Goal: Task Accomplishment & Management: Complete application form

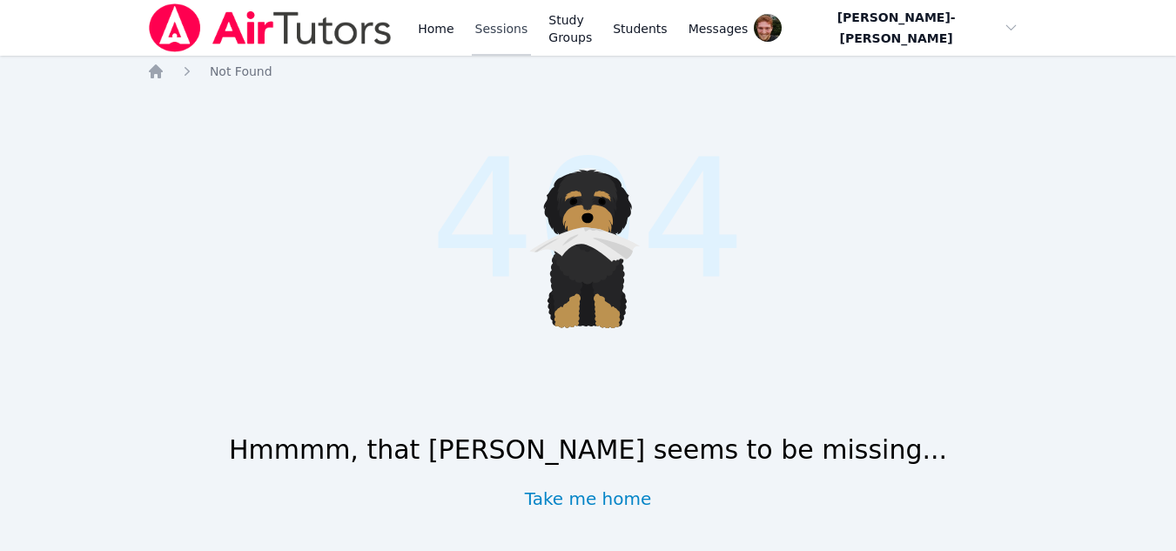
click at [498, 29] on link "Sessions" at bounding box center [502, 28] width 60 height 56
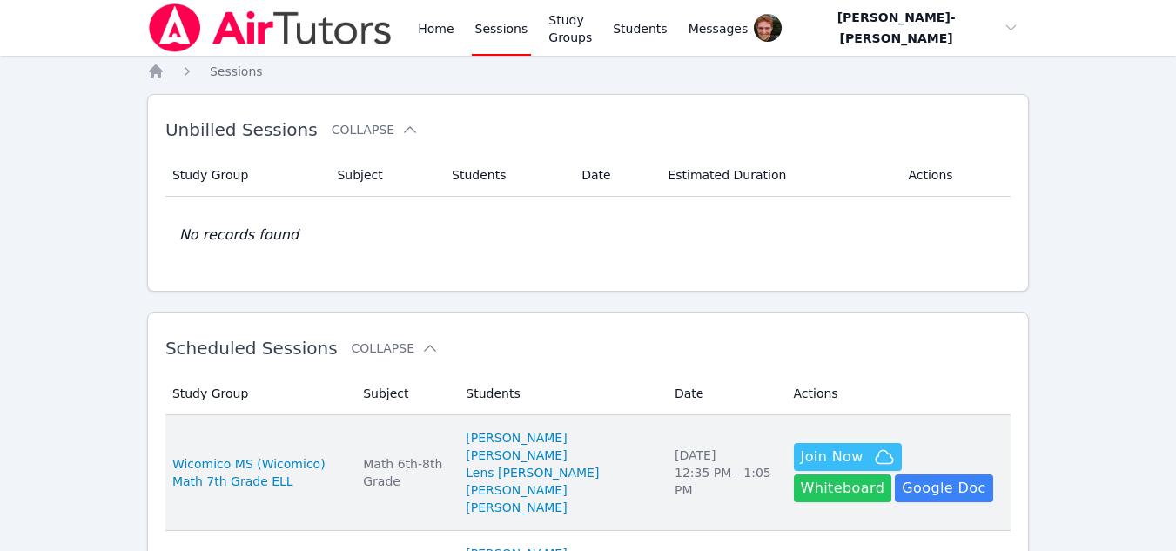
click at [892, 475] on button "Whiteboard" at bounding box center [843, 489] width 98 height 28
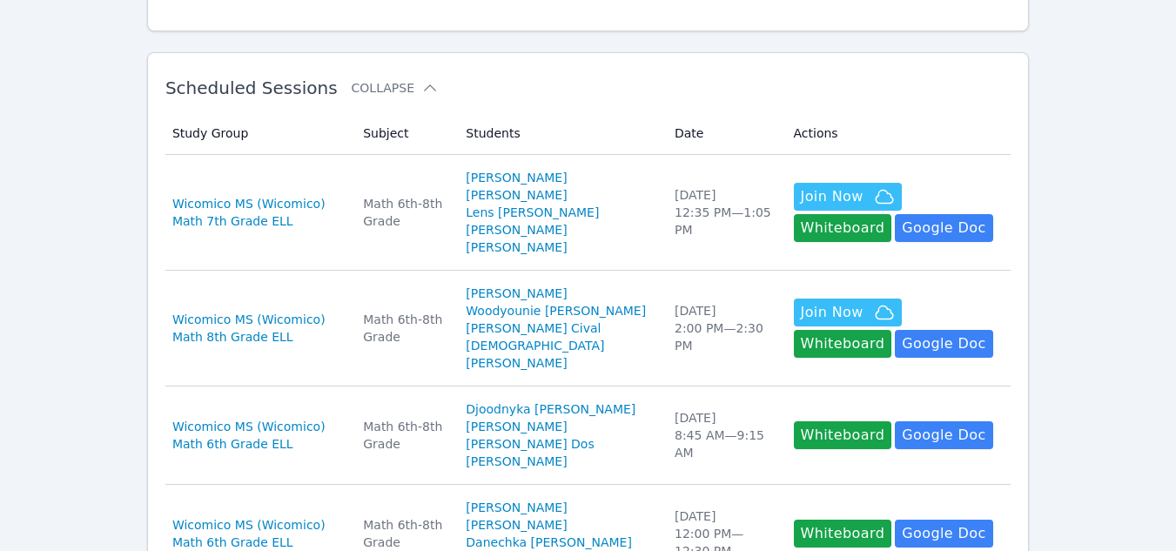
scroll to position [254, 0]
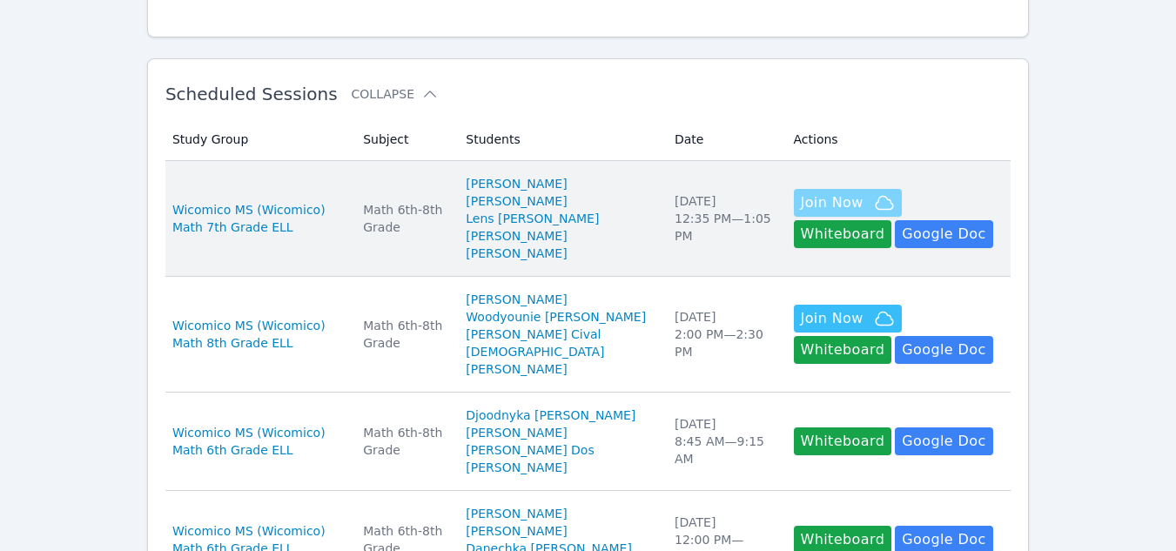
click at [822, 193] on span "Join Now" at bounding box center [832, 202] width 63 height 21
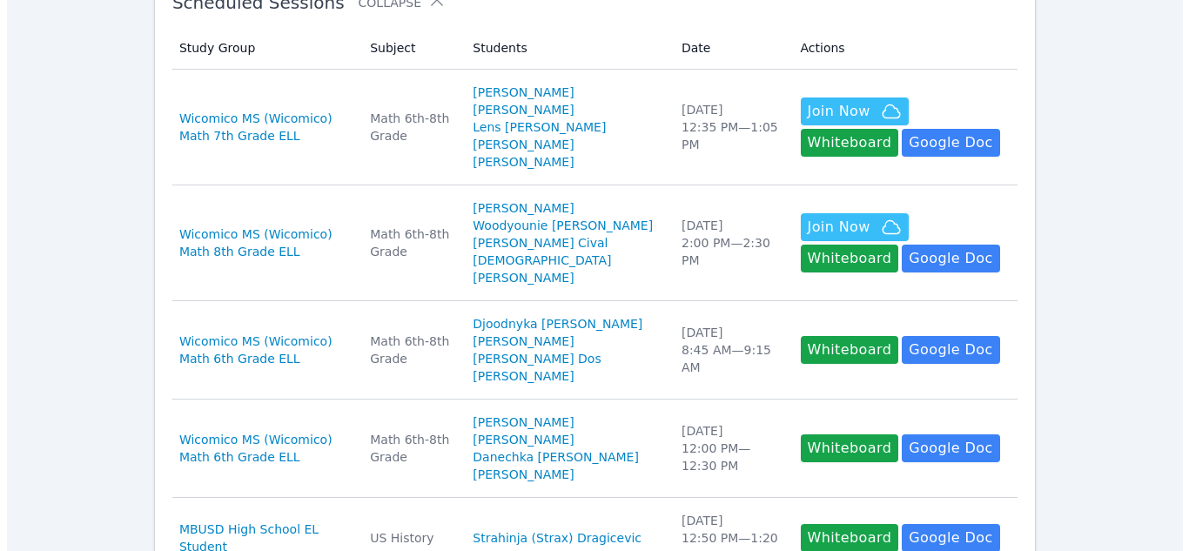
scroll to position [0, 0]
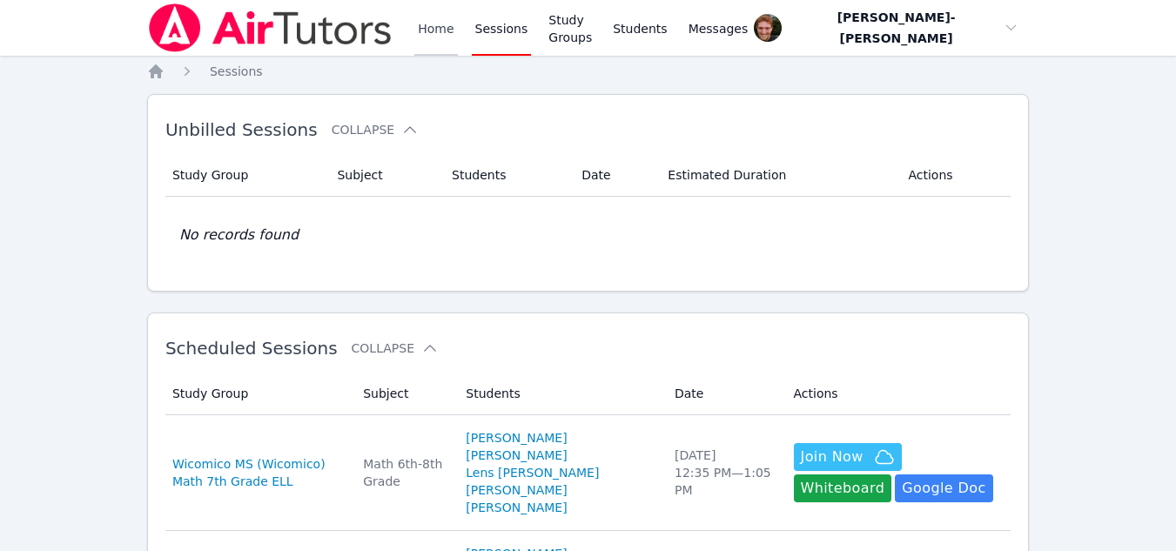
click at [427, 25] on link "Home" at bounding box center [435, 28] width 43 height 56
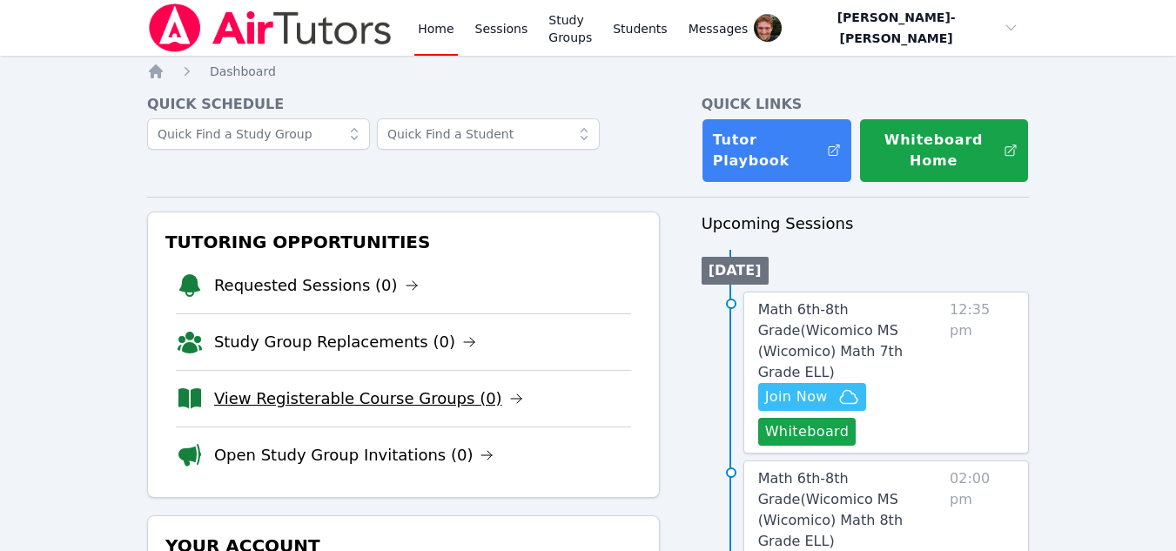
click at [372, 402] on link "View Registerable Course Groups (0)" at bounding box center [368, 399] width 309 height 24
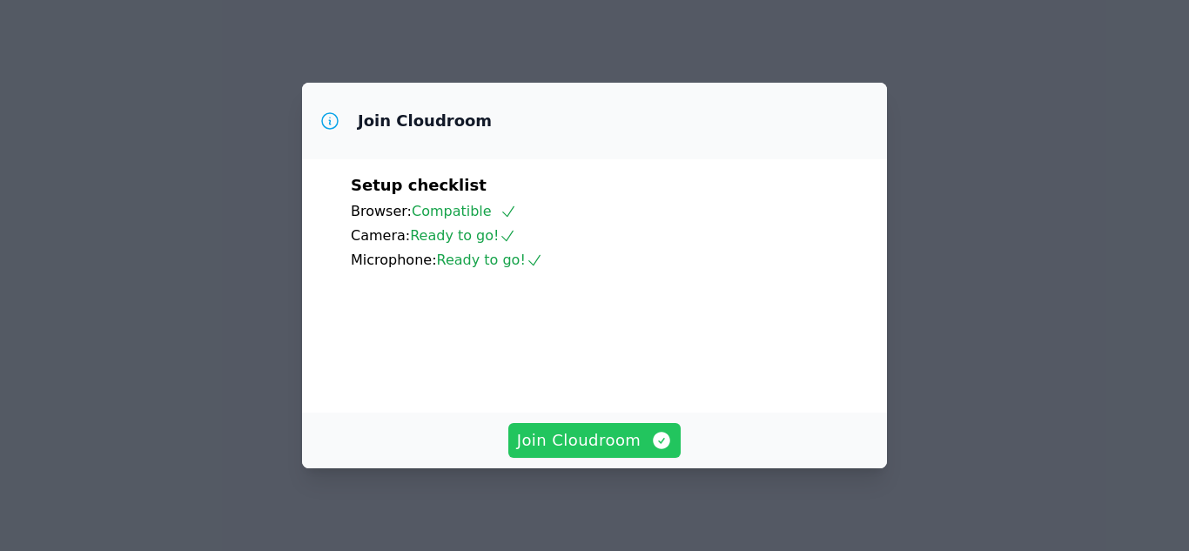
click at [615, 438] on span "Join Cloudroom" at bounding box center [595, 440] width 156 height 24
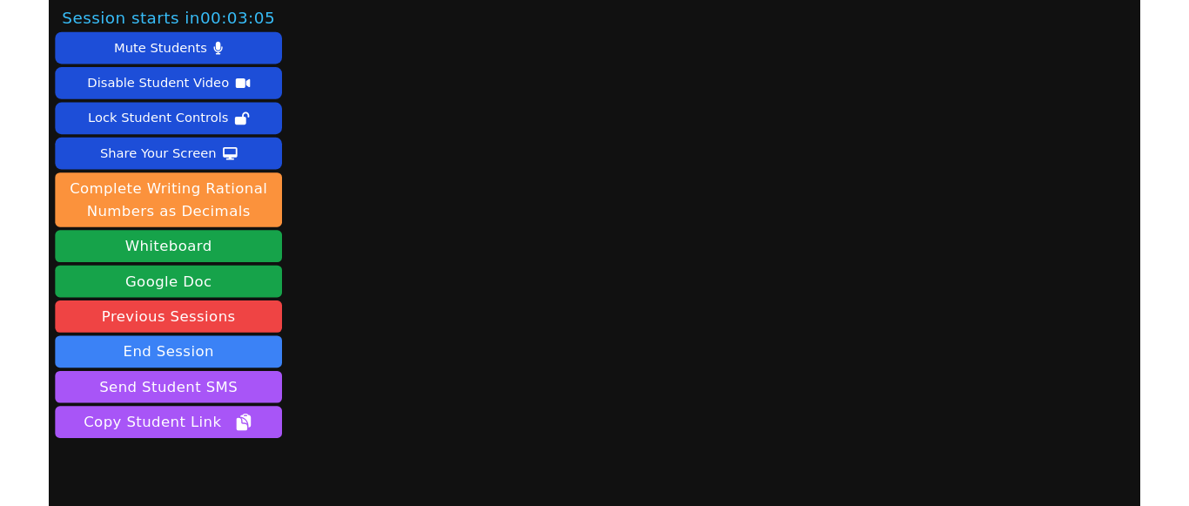
scroll to position [76, 0]
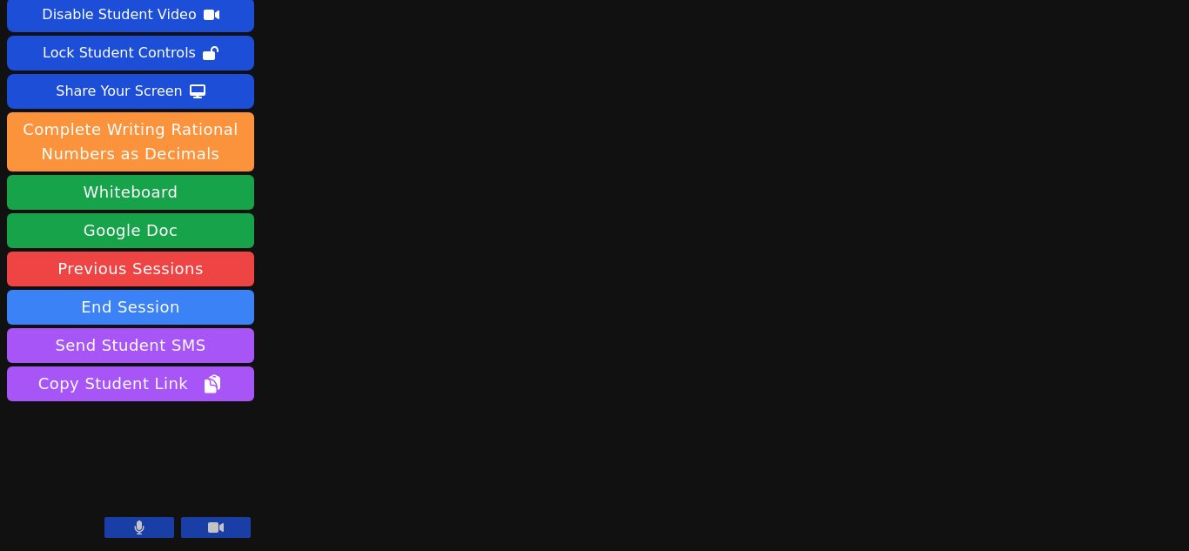
click at [152, 525] on button at bounding box center [139, 527] width 70 height 21
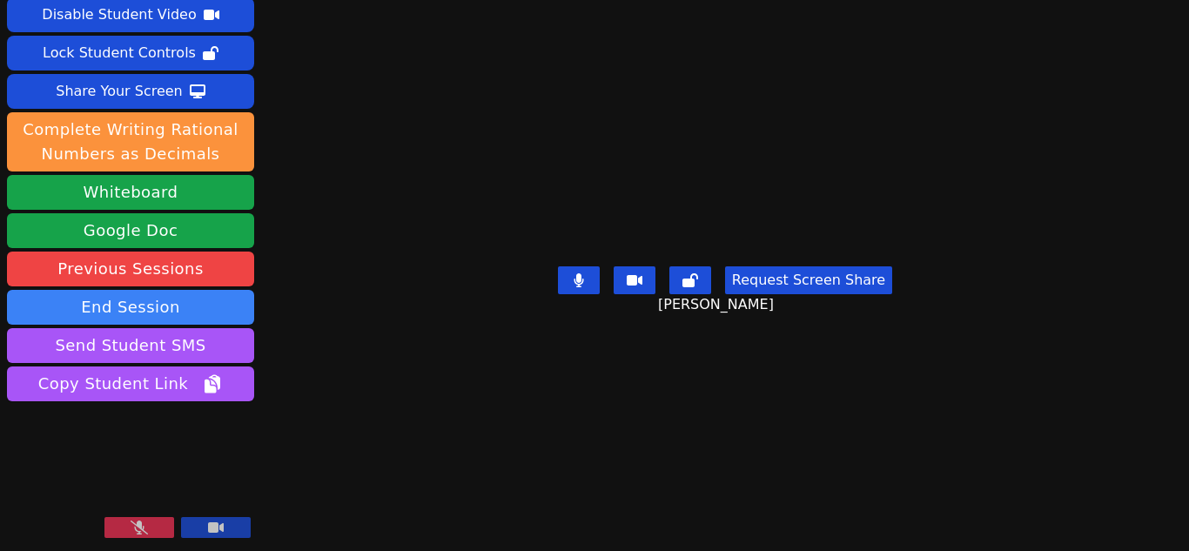
click at [151, 519] on button at bounding box center [139, 527] width 70 height 21
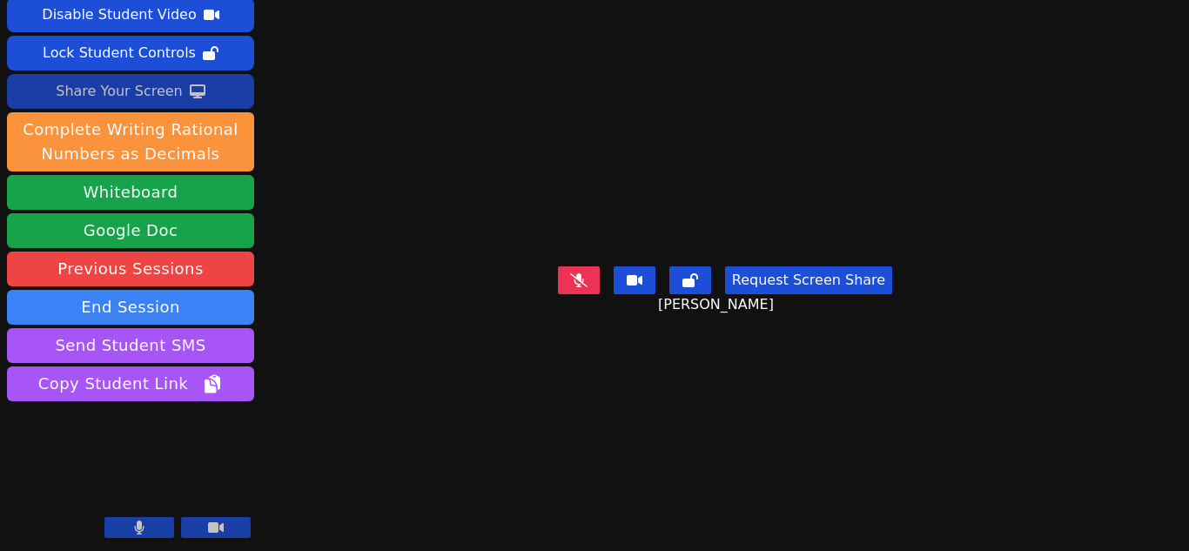
click at [199, 83] on button "Share Your Screen" at bounding box center [130, 91] width 247 height 35
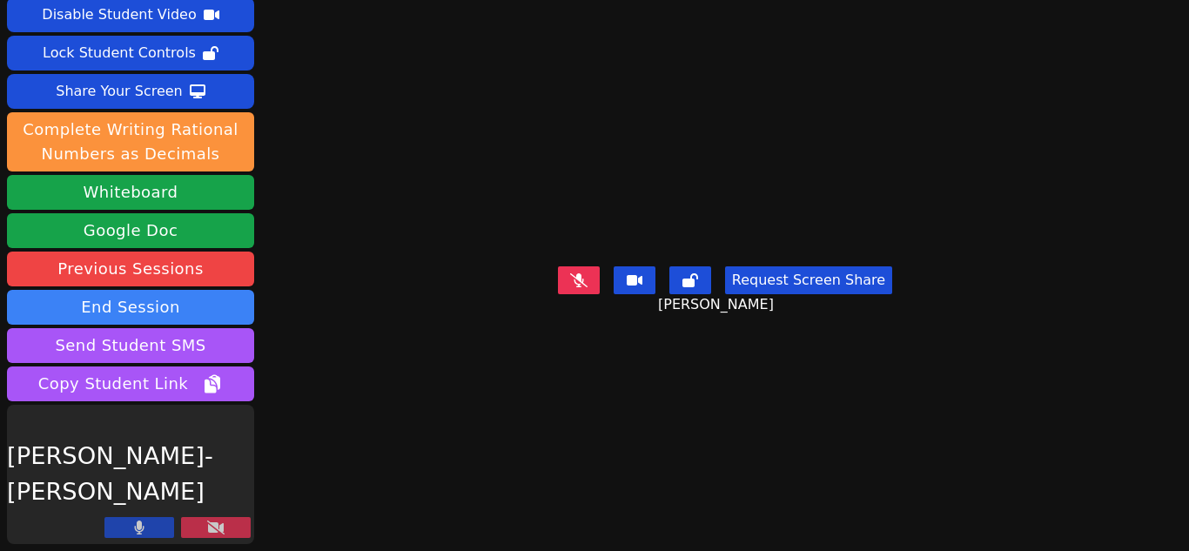
click at [199, 524] on button at bounding box center [216, 527] width 70 height 21
click at [239, 522] on button at bounding box center [216, 527] width 70 height 21
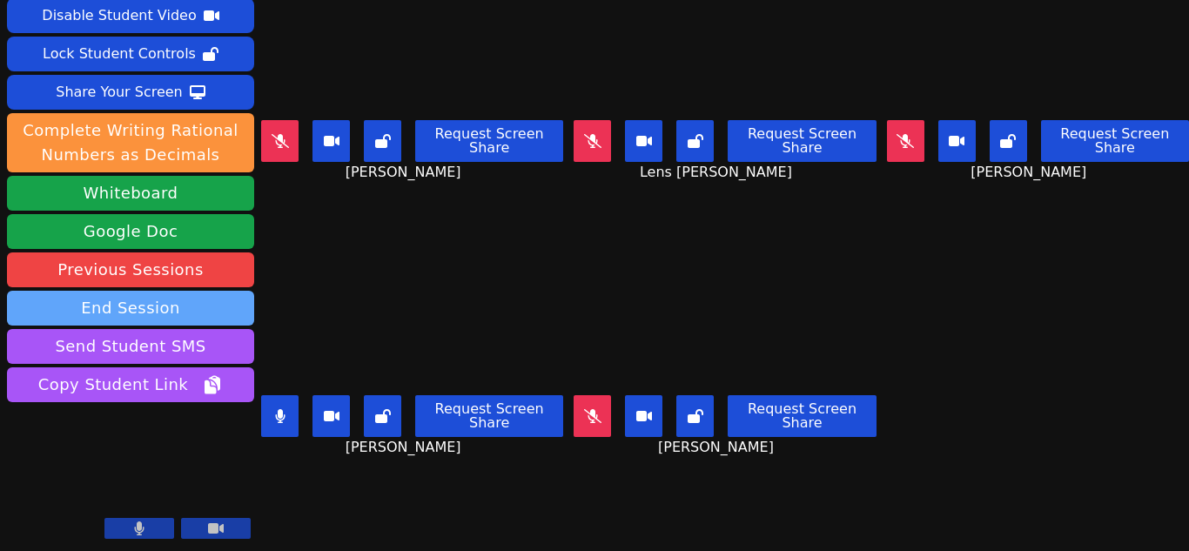
scroll to position [0, 0]
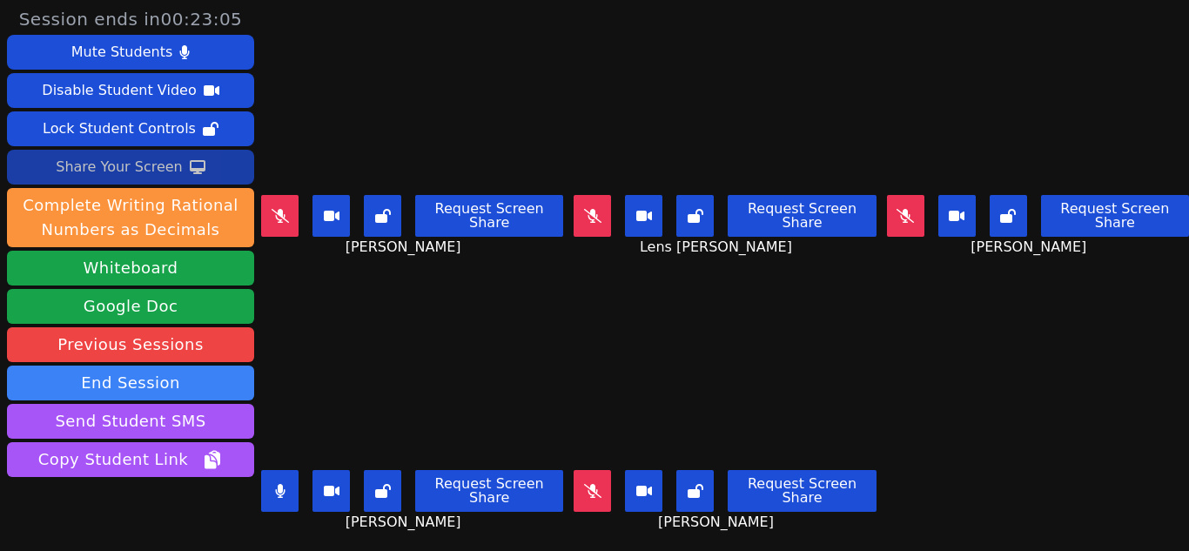
click at [138, 171] on div "Share Your Screen" at bounding box center [119, 167] width 127 height 28
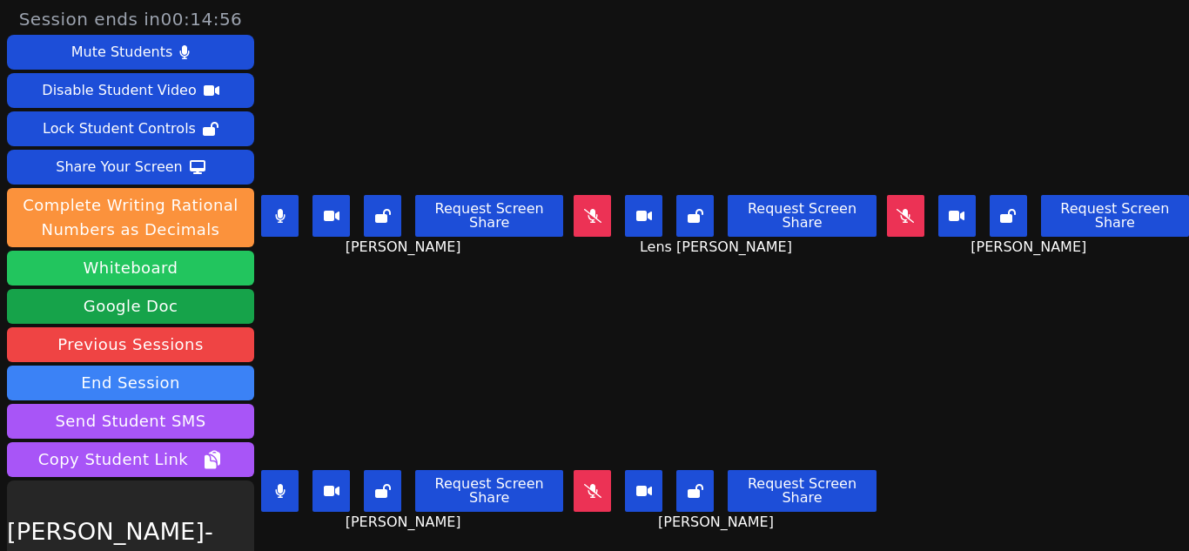
scroll to position [76, 0]
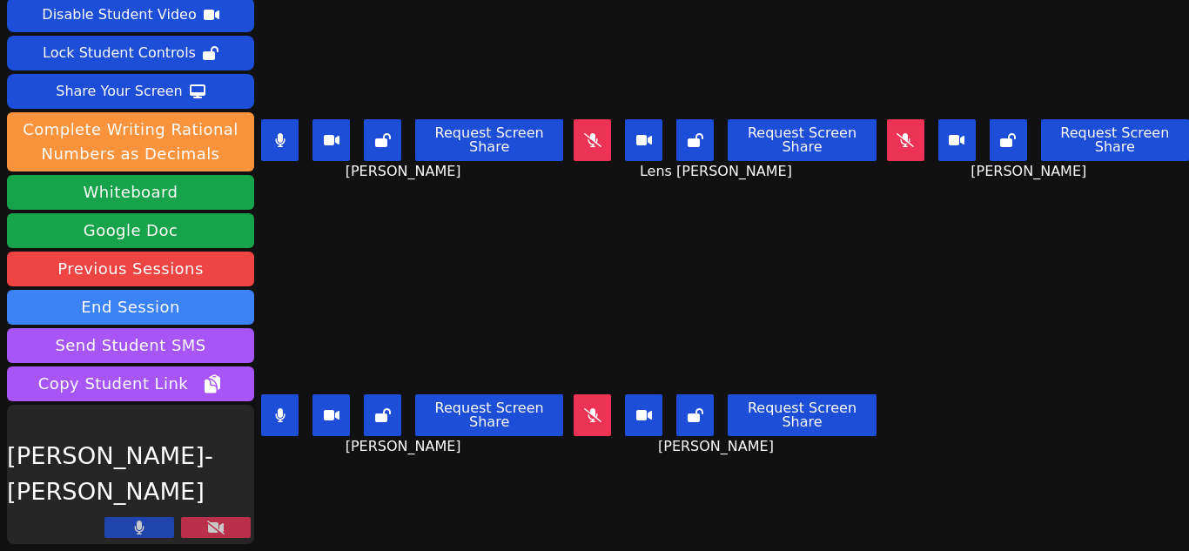
click at [213, 528] on icon at bounding box center [215, 528] width 17 height 14
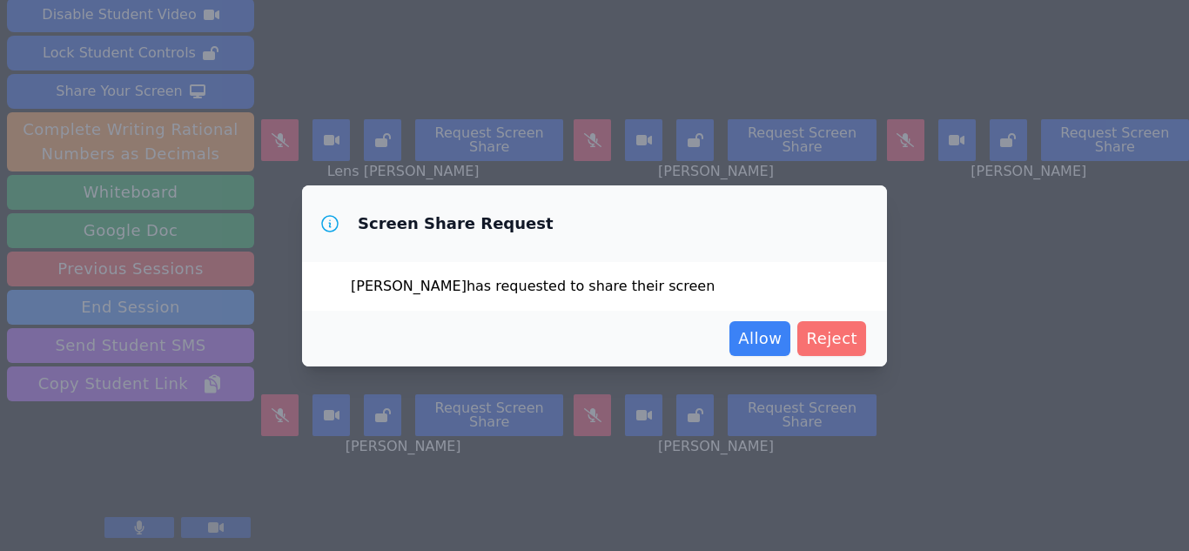
click at [821, 333] on span "Reject" at bounding box center [831, 338] width 51 height 24
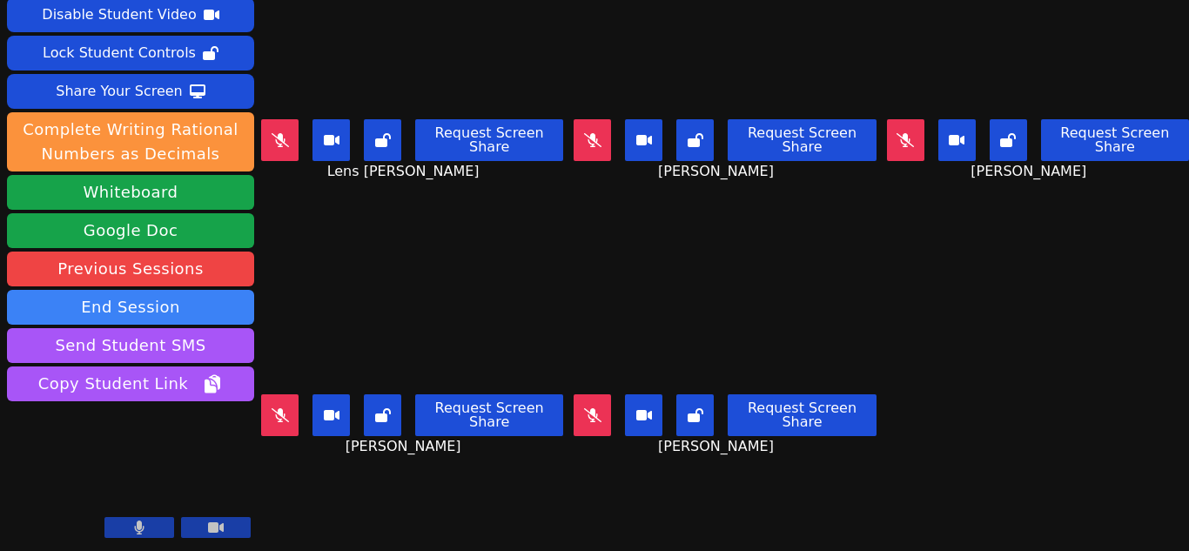
click at [562, 401] on main "Lens Francois Request Screen Share Lens Francois Alexya Reis Silva Request Scre…" at bounding box center [725, 199] width 928 height 551
click at [584, 408] on icon at bounding box center [592, 415] width 17 height 14
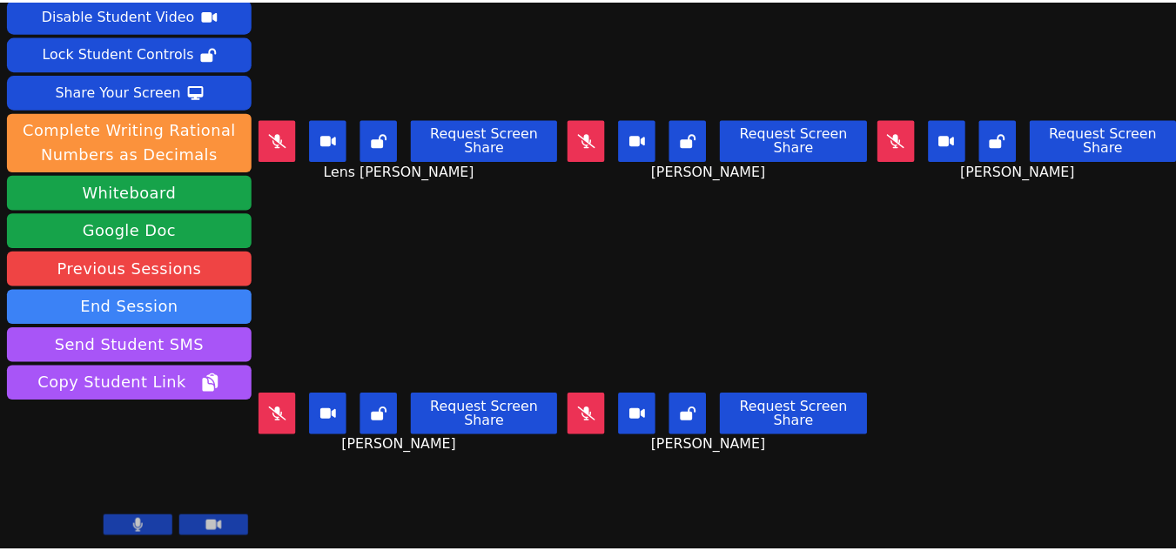
scroll to position [0, 0]
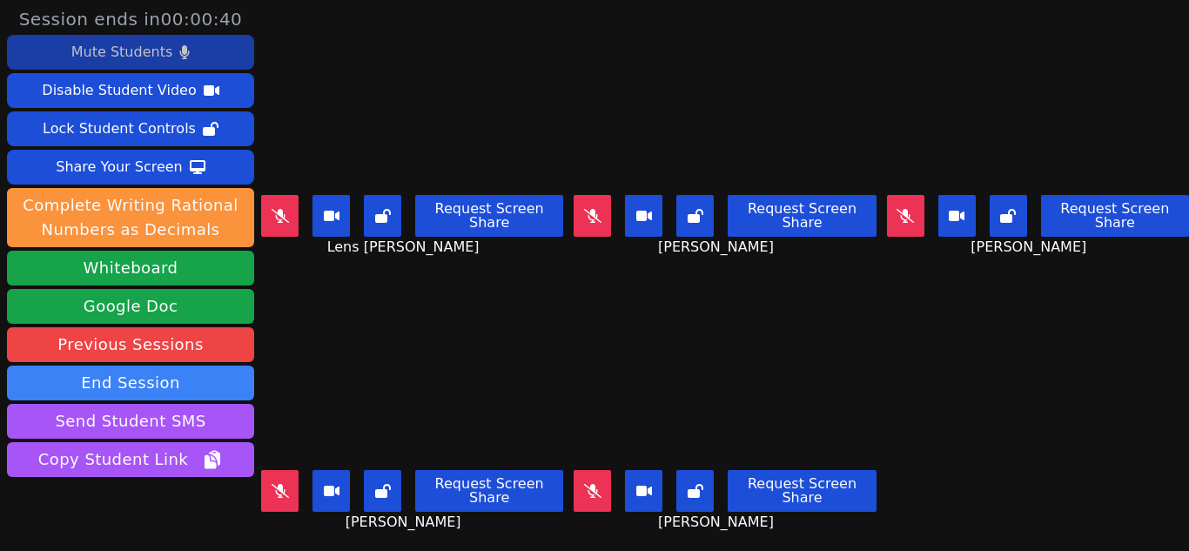
click at [175, 44] on button "Mute Students" at bounding box center [130, 52] width 247 height 35
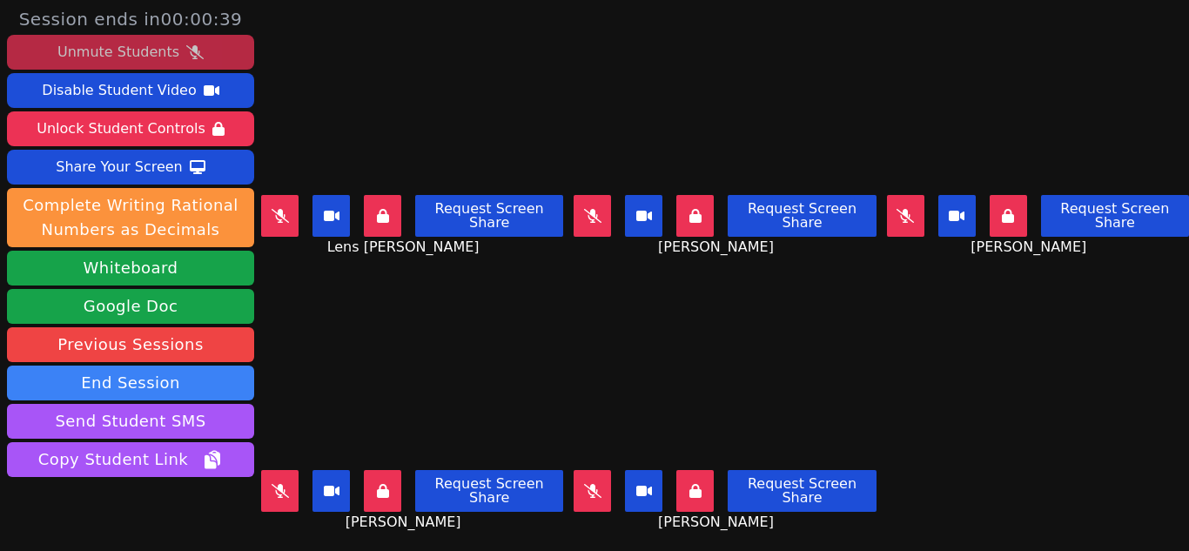
click at [175, 44] on button "Unmute Students" at bounding box center [130, 52] width 247 height 35
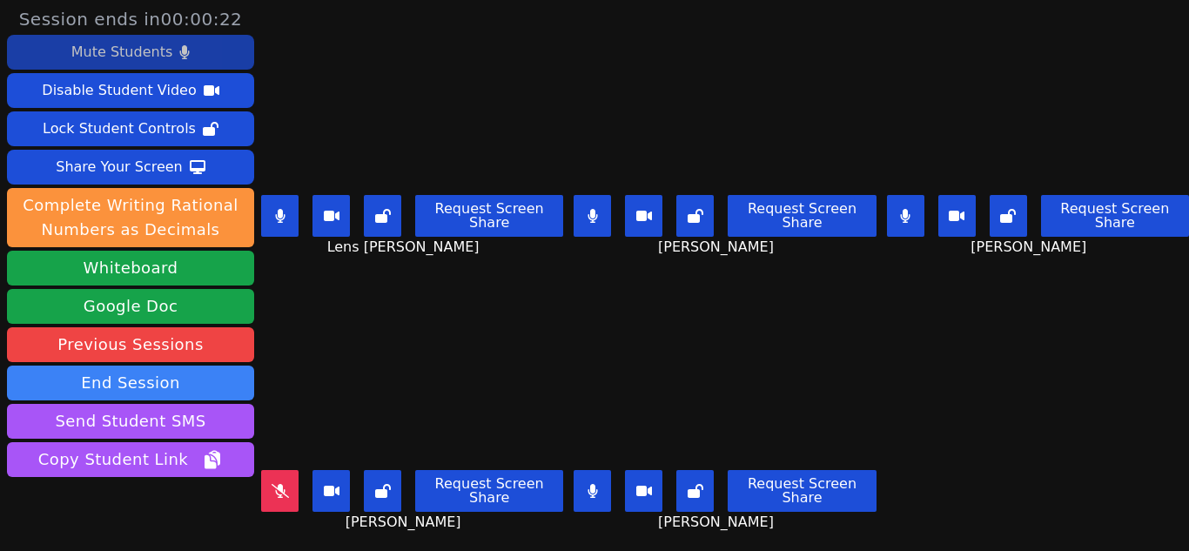
click at [109, 51] on div "Mute Students" at bounding box center [121, 52] width 101 height 28
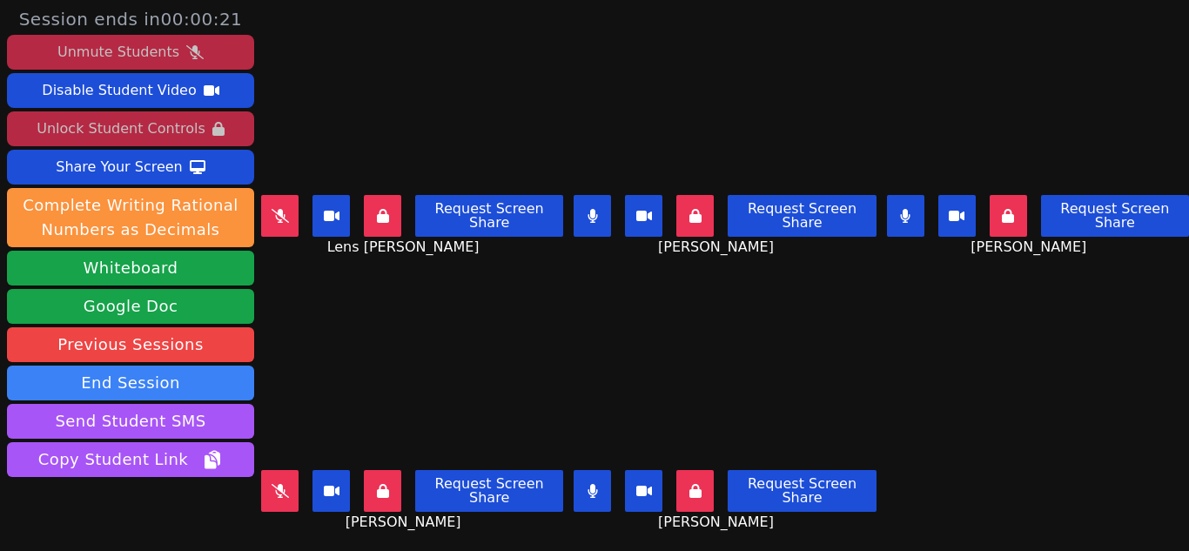
click at [107, 125] on div "Unlock Student Controls" at bounding box center [121, 129] width 168 height 28
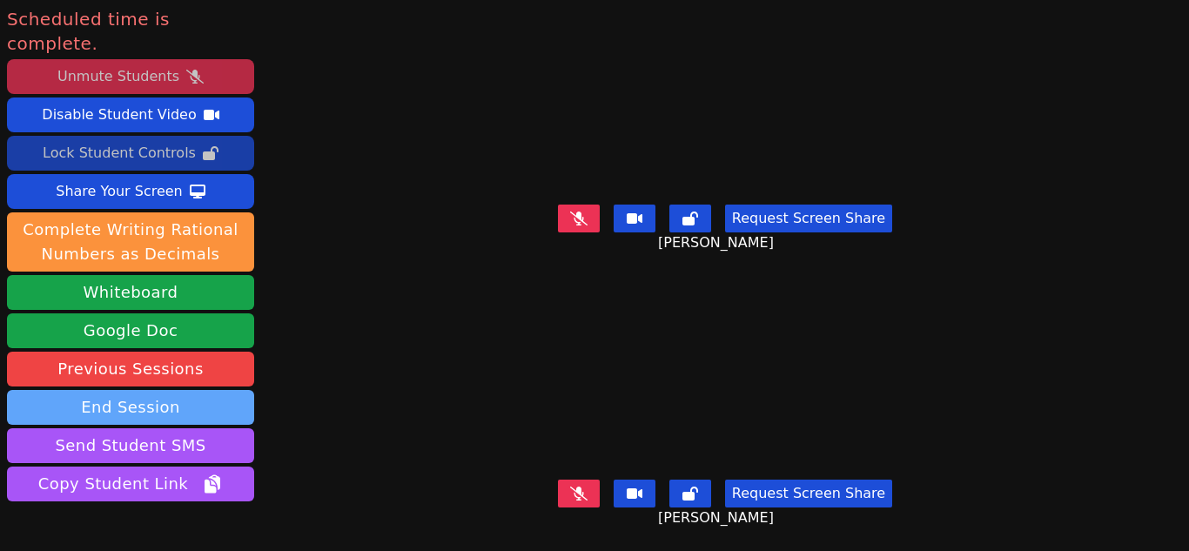
click at [138, 390] on button "End Session" at bounding box center [130, 407] width 247 height 35
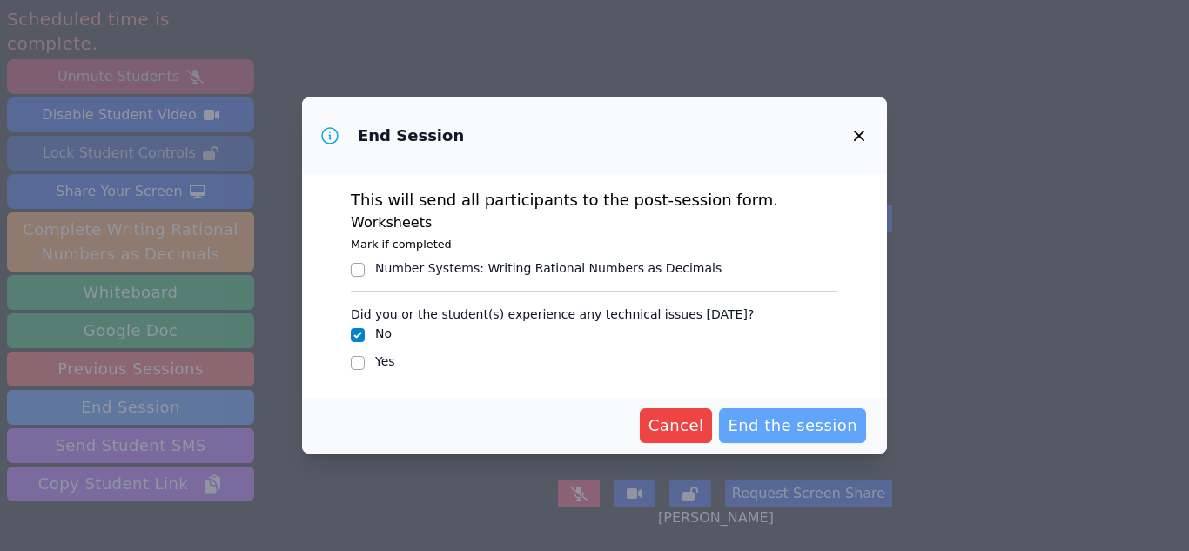
click at [766, 423] on span "End the session" at bounding box center [793, 426] width 130 height 24
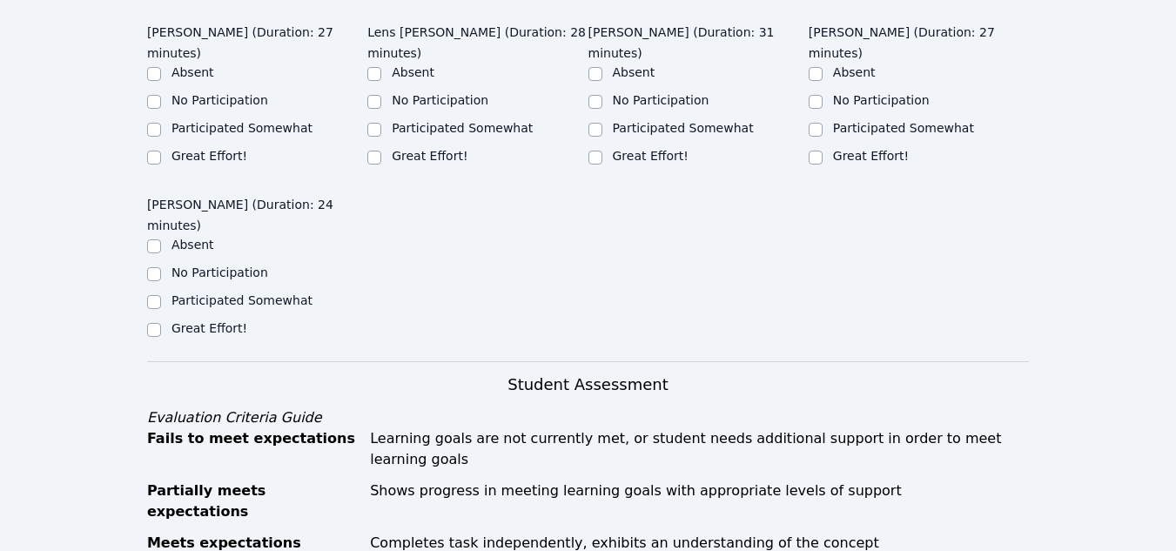
scroll to position [595, 0]
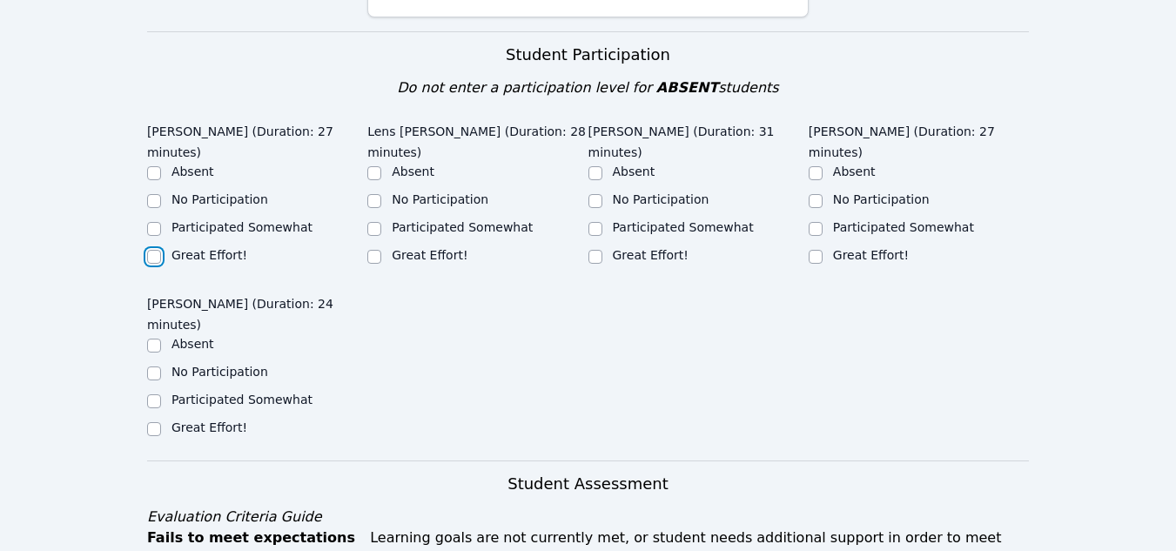
click at [156, 250] on input "Great Effort!" at bounding box center [154, 257] width 14 height 14
checkbox input "true"
click at [374, 250] on input "Great Effort!" at bounding box center [374, 257] width 14 height 14
checkbox input "true"
click at [597, 194] on input "No Participation" at bounding box center [596, 201] width 14 height 14
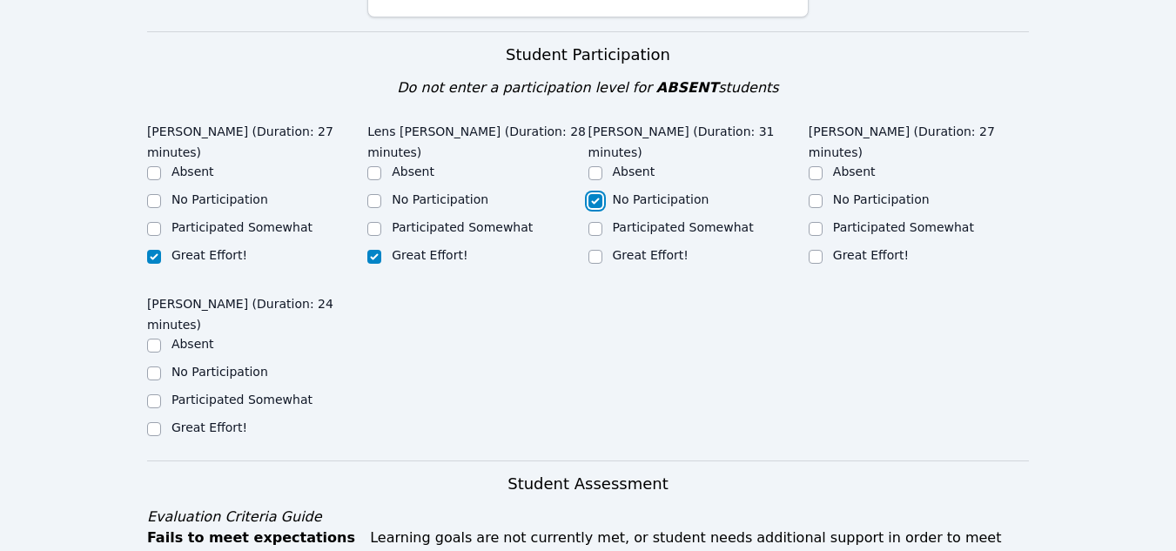
checkbox input "true"
click at [822, 222] on input "Participated Somewhat" at bounding box center [816, 229] width 14 height 14
checkbox input "true"
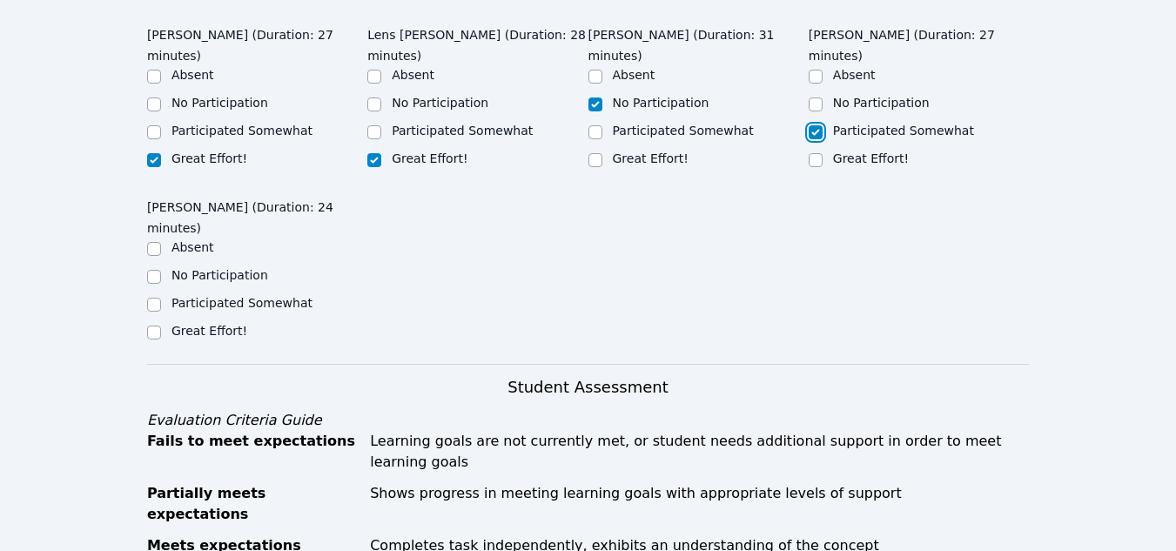
scroll to position [698, 0]
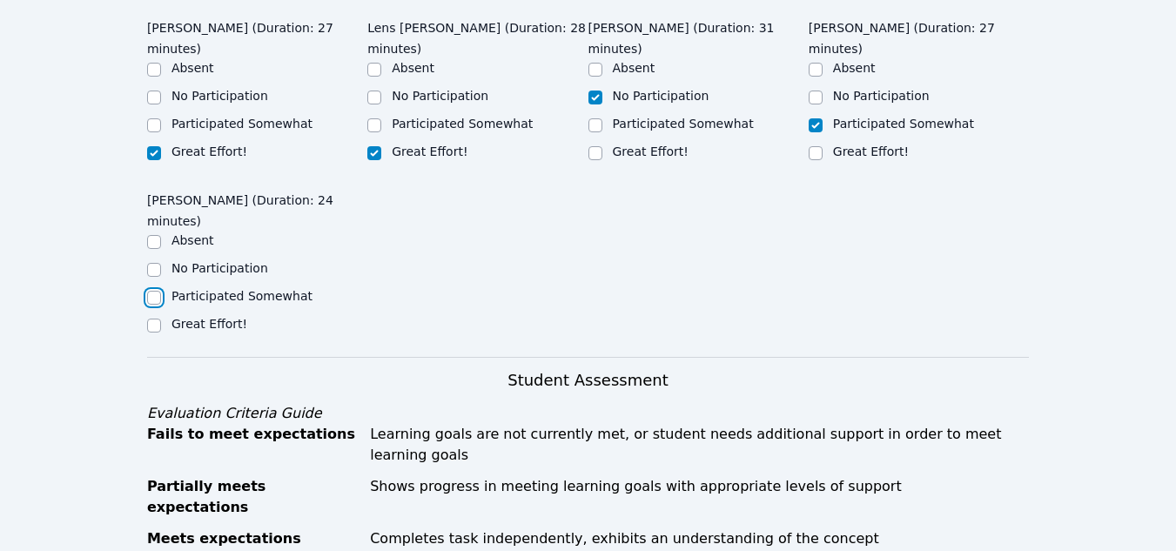
click at [159, 291] on input "Participated Somewhat" at bounding box center [154, 298] width 14 height 14
checkbox input "true"
click at [154, 319] on input "Great Effort!" at bounding box center [154, 326] width 14 height 14
checkbox input "true"
checkbox input "false"
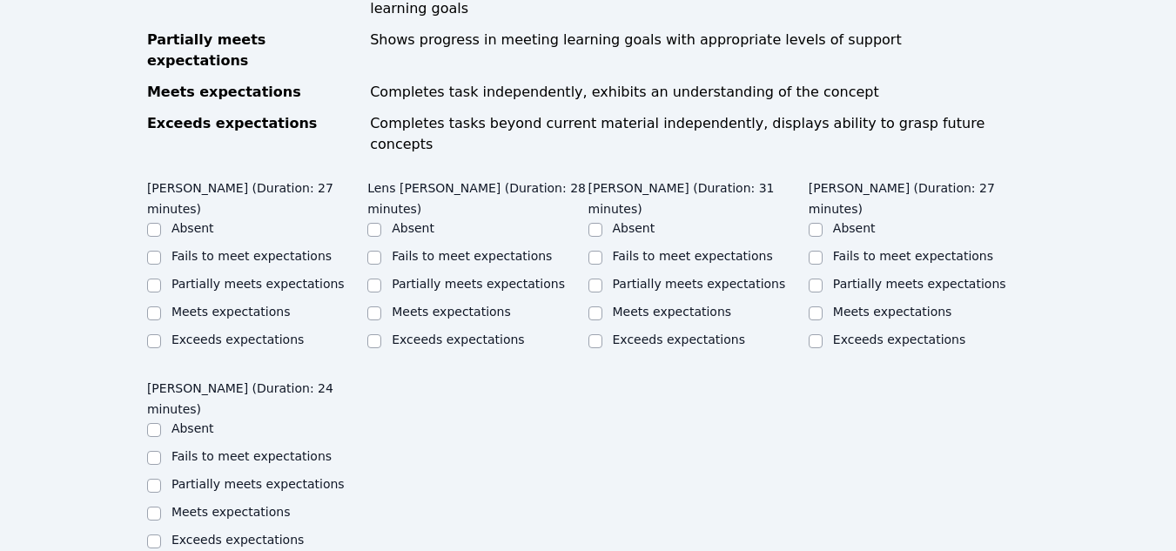
scroll to position [1147, 0]
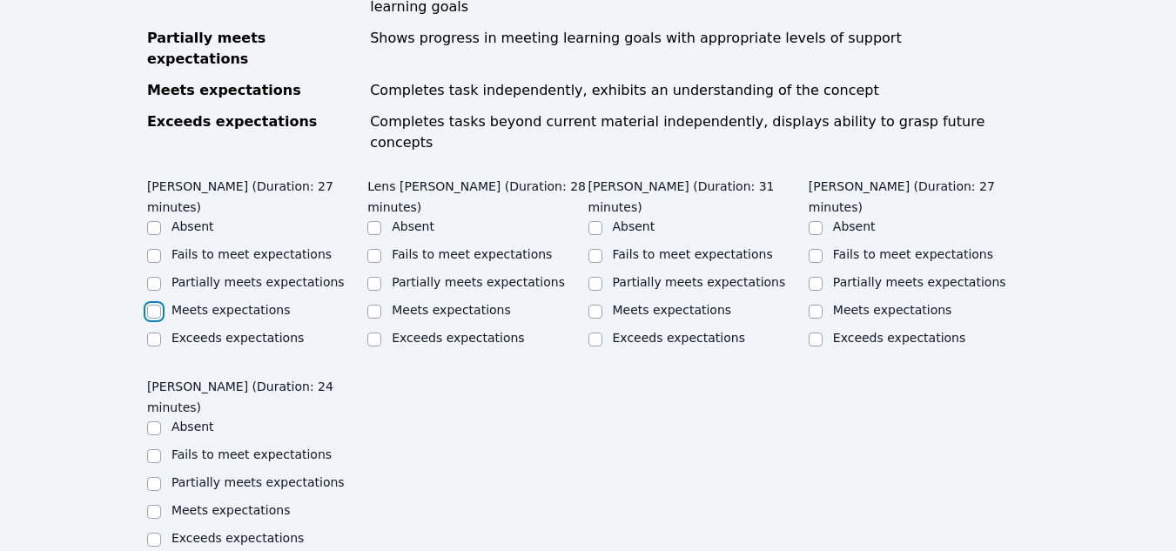
click at [155, 305] on input "Meets expectations" at bounding box center [154, 312] width 14 height 14
checkbox input "true"
click at [380, 305] on input "Meets expectations" at bounding box center [374, 312] width 14 height 14
checkbox input "true"
click at [602, 249] on input "Fails to meet expectations" at bounding box center [596, 256] width 14 height 14
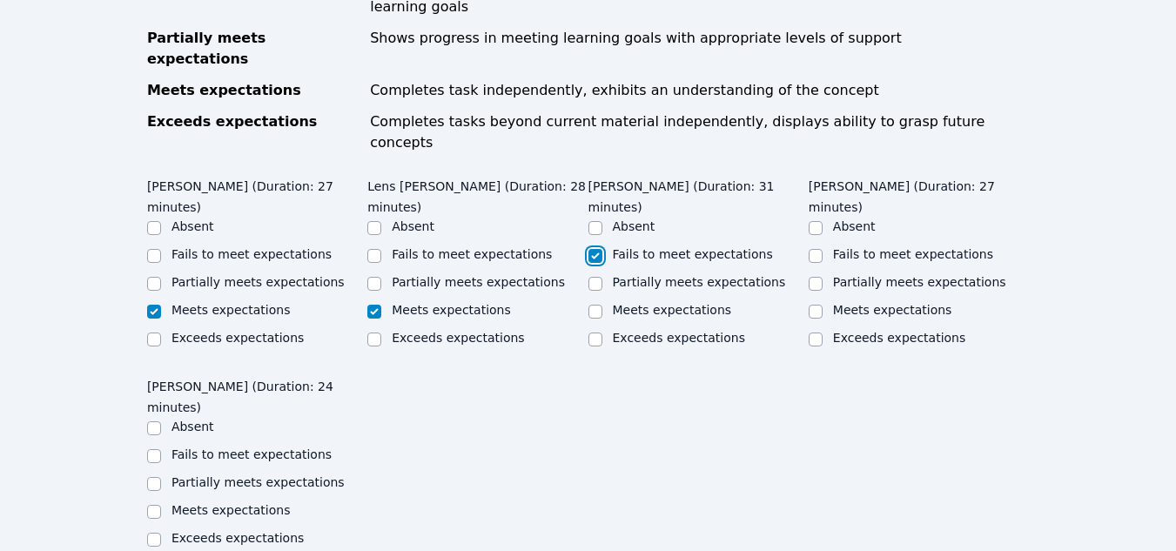
checkbox input "true"
click at [818, 277] on input "Partially meets expectations" at bounding box center [816, 284] width 14 height 14
checkbox input "true"
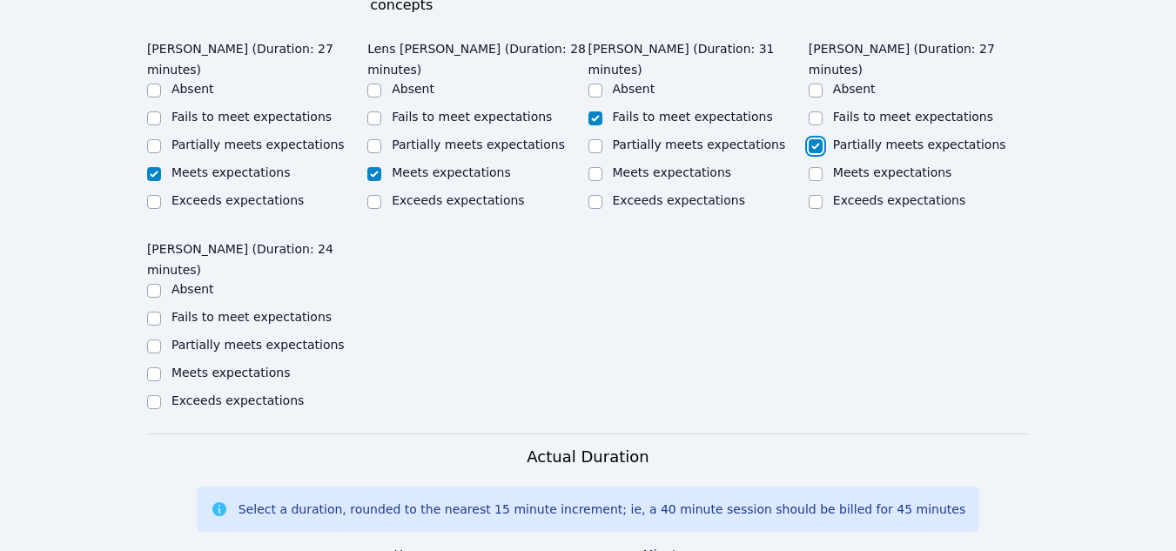
scroll to position [1285, 0]
click at [151, 367] on input "Meets expectations" at bounding box center [154, 374] width 14 height 14
checkbox input "true"
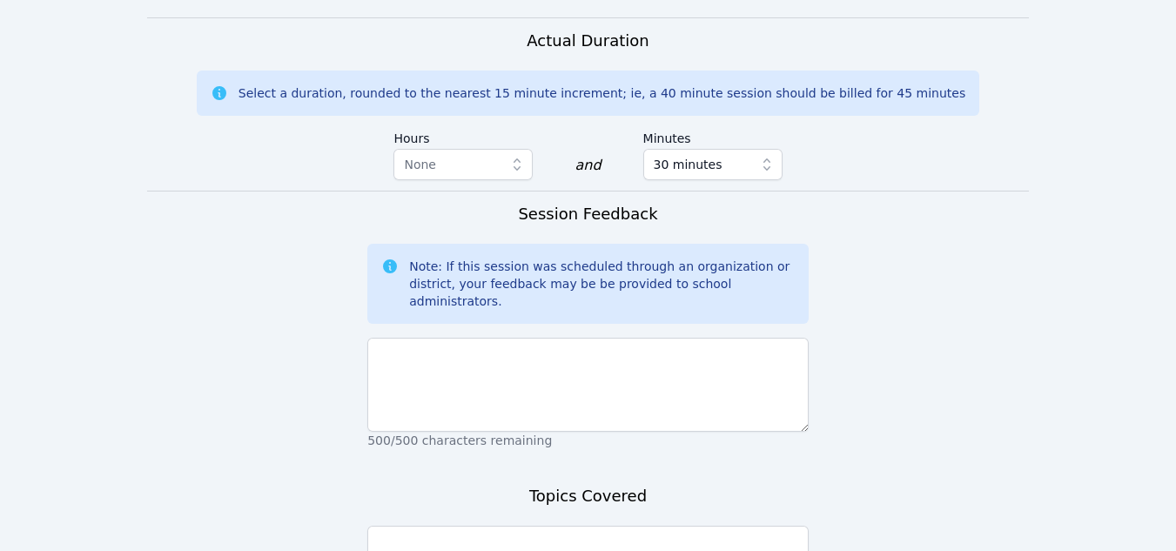
scroll to position [1829, 0]
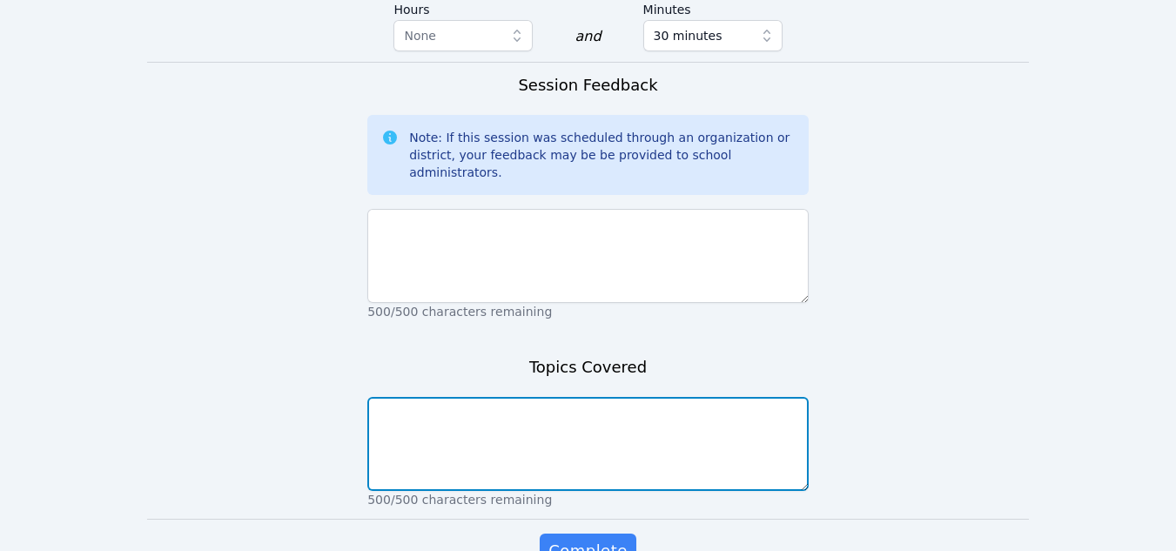
click at [406, 397] on textarea at bounding box center [587, 444] width 441 height 94
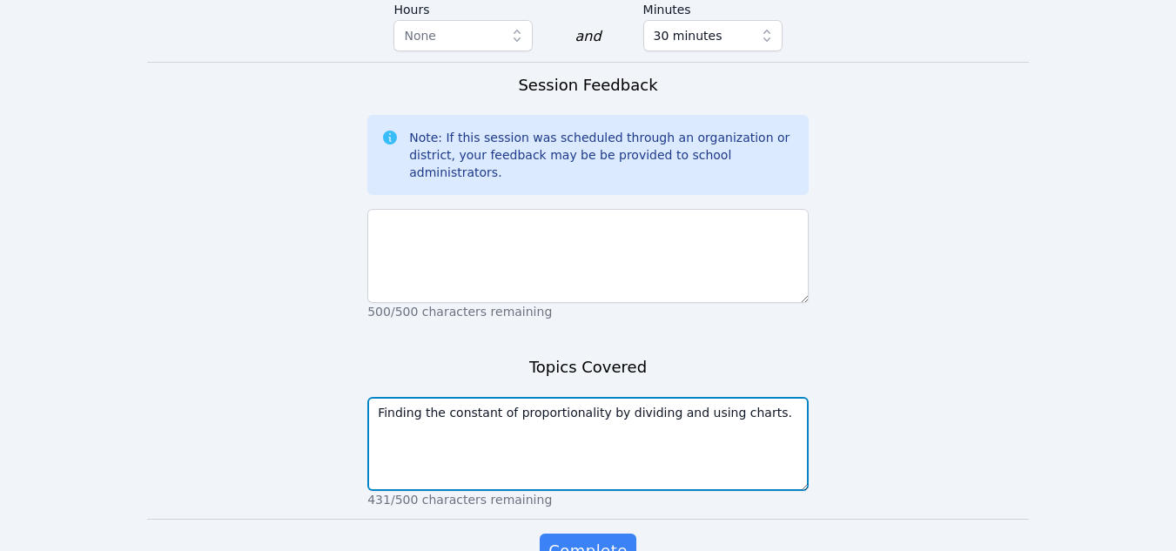
type textarea "Finding the constant of proportionality by dividing and using charts."
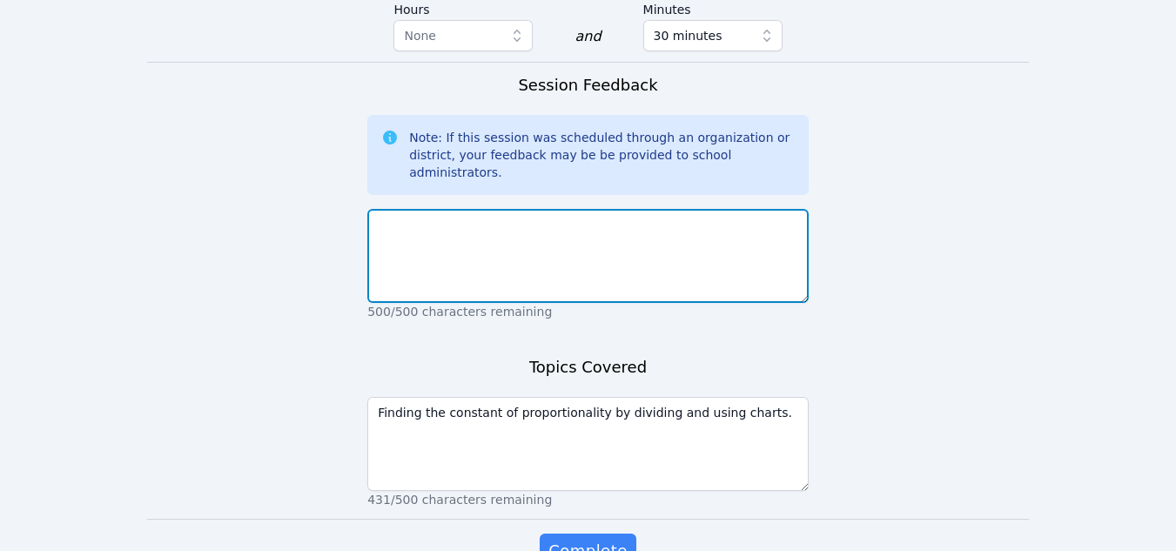
click at [482, 209] on textarea at bounding box center [587, 256] width 441 height 94
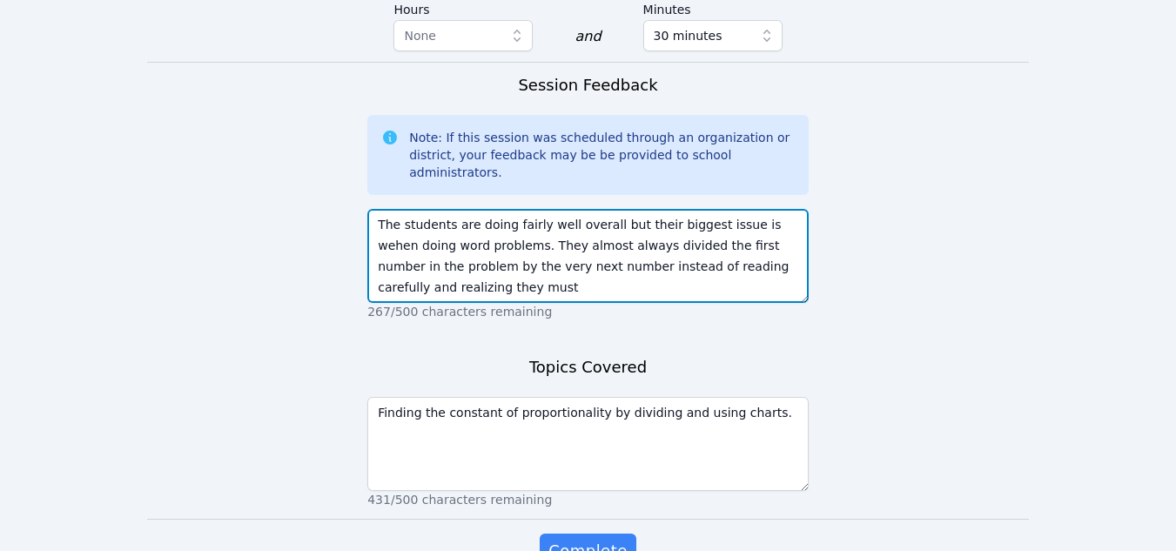
click at [512, 209] on textarea "The students are doing fairly well overall but their biggest issue is wehen doi…" at bounding box center [587, 256] width 441 height 94
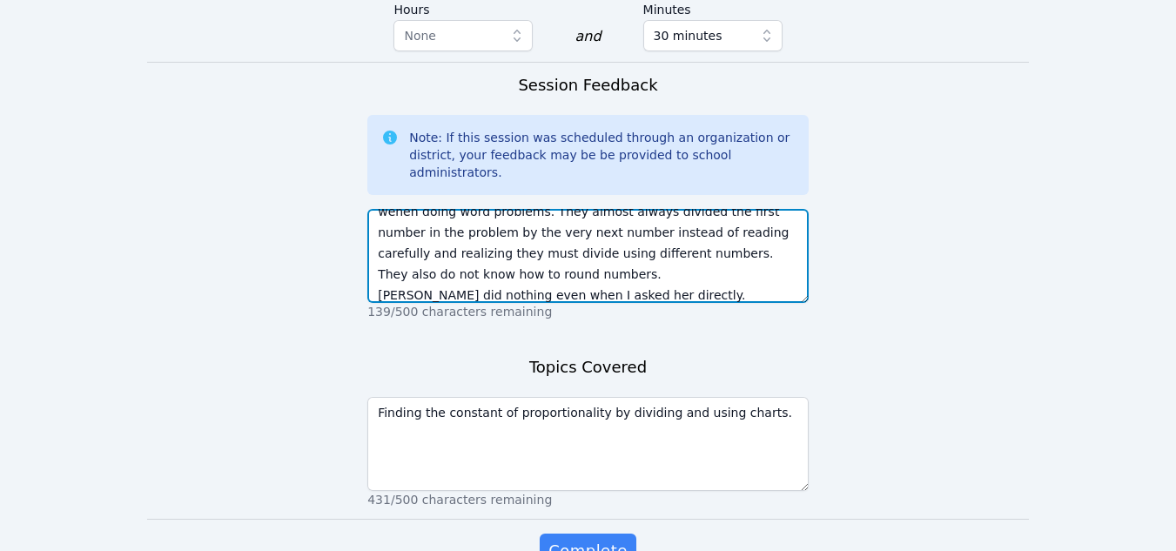
scroll to position [42, 0]
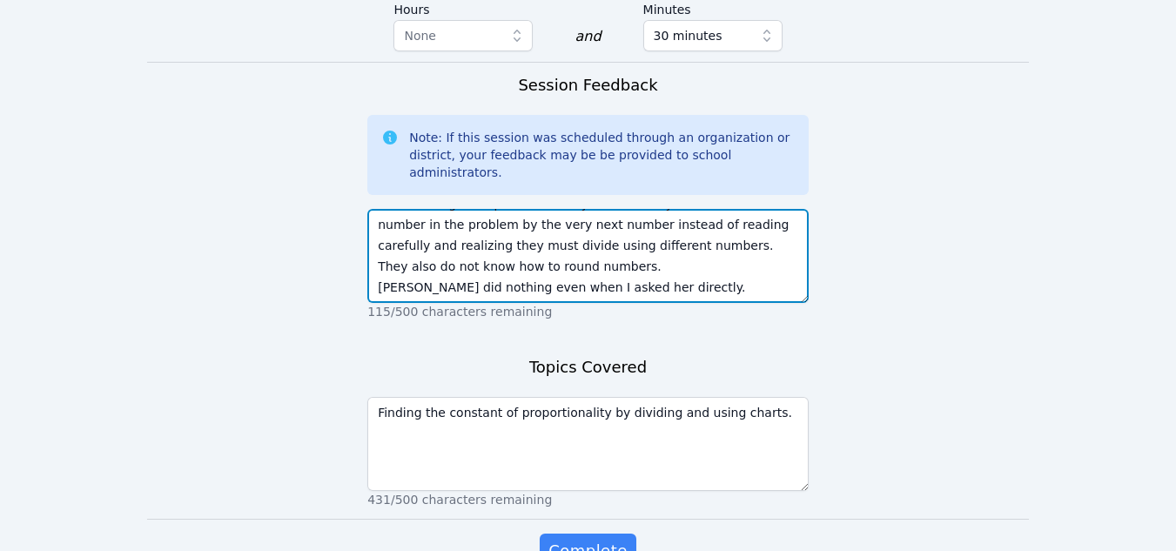
click at [395, 209] on textarea "The students are doing fairly well overall but their biggest issue is wehen doi…" at bounding box center [587, 256] width 441 height 94
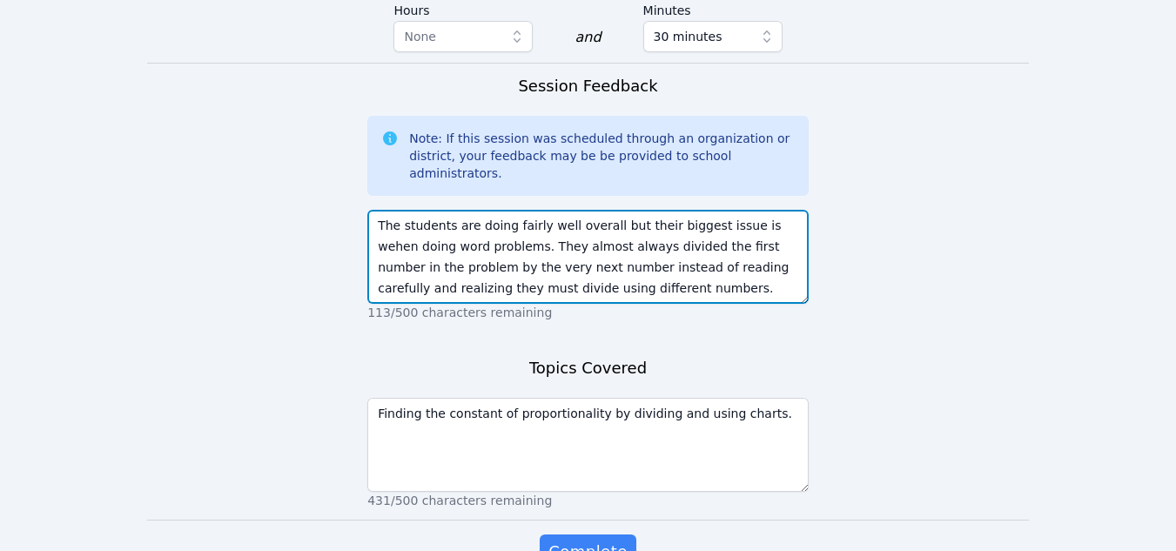
scroll to position [63, 0]
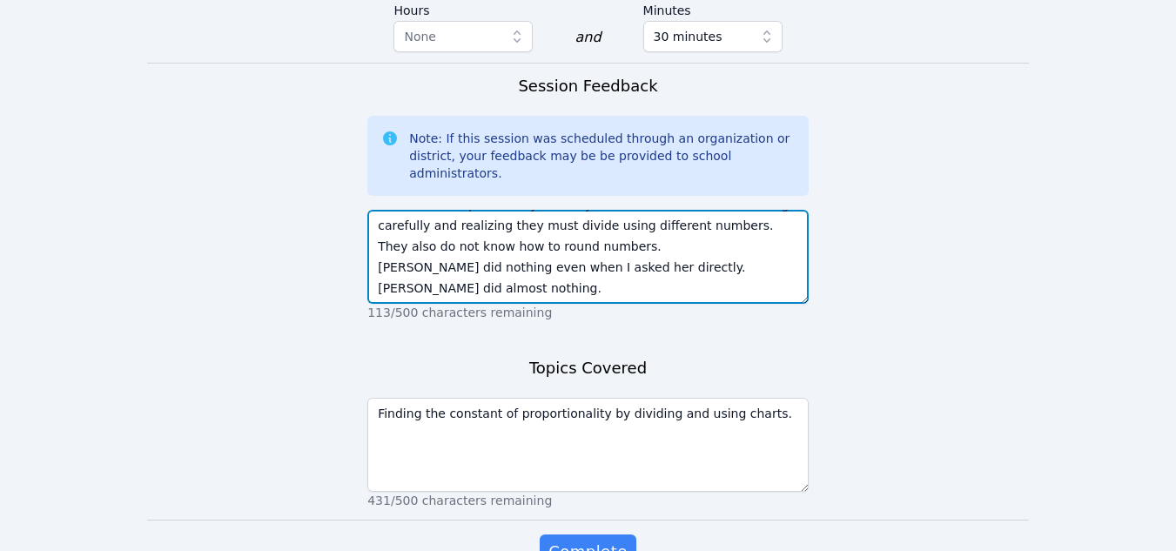
click at [395, 210] on textarea "The students are doing fairly well overall but their biggest issue is wehen doi…" at bounding box center [587, 257] width 441 height 94
type textarea "The students are doing fairly well overall but their biggest issue is wehen doi…"
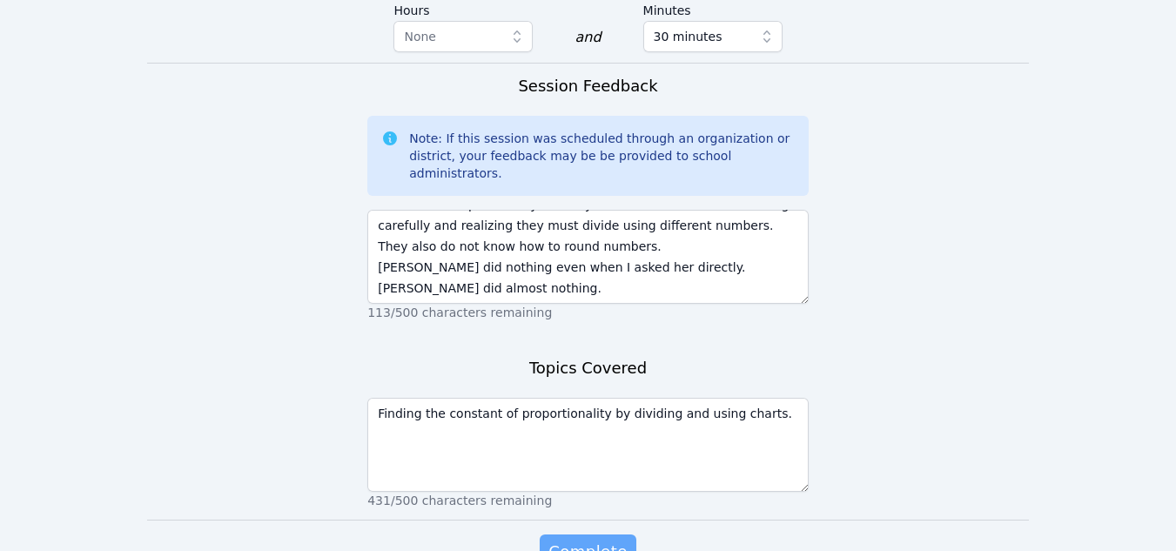
click at [613, 540] on span "Complete" at bounding box center [588, 552] width 78 height 24
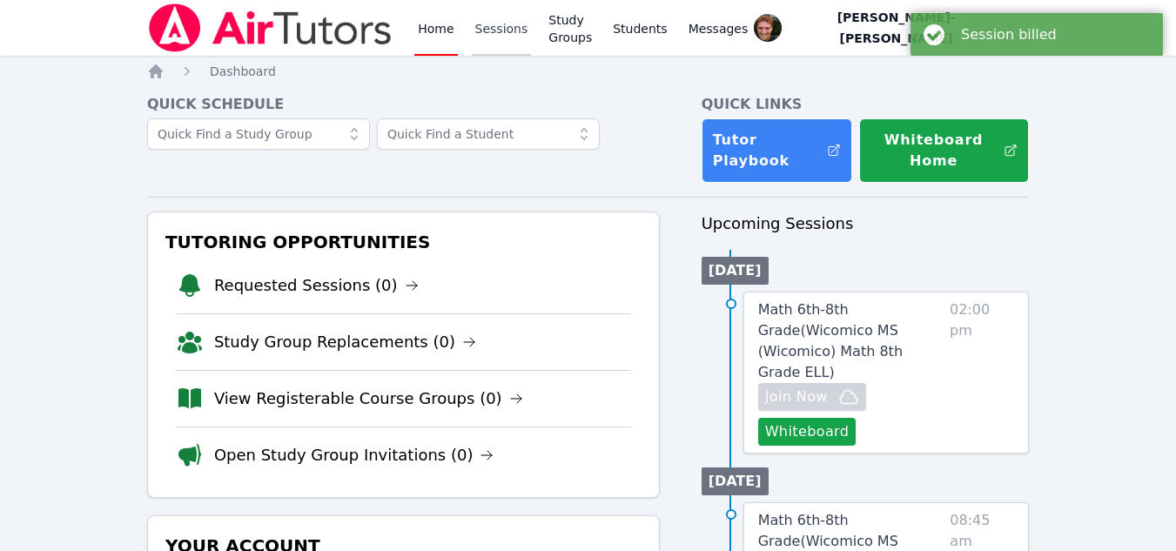
click at [495, 49] on link "Sessions" at bounding box center [502, 28] width 60 height 56
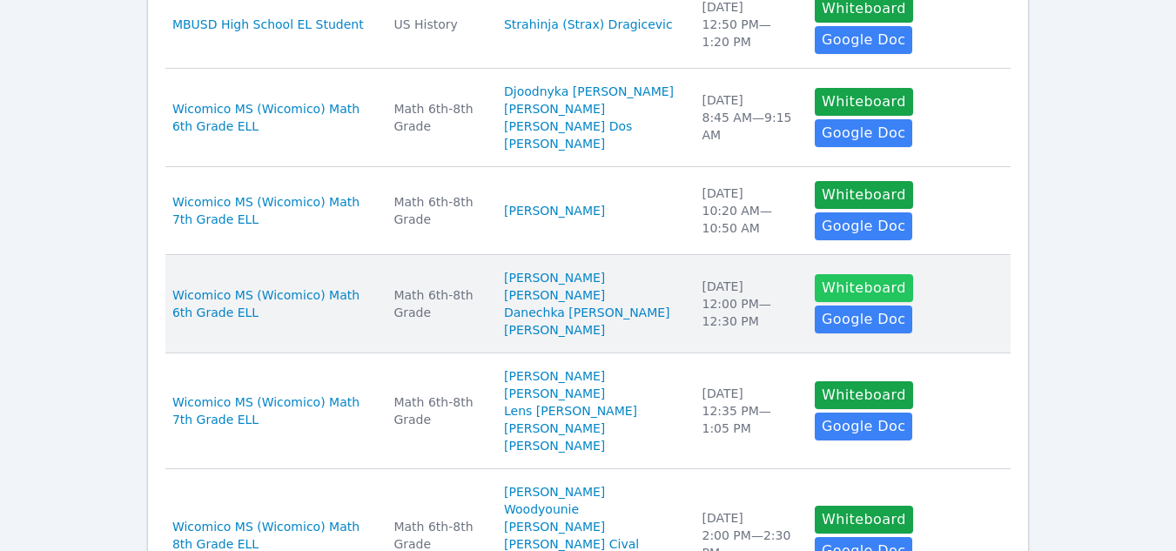
scroll to position [780, 0]
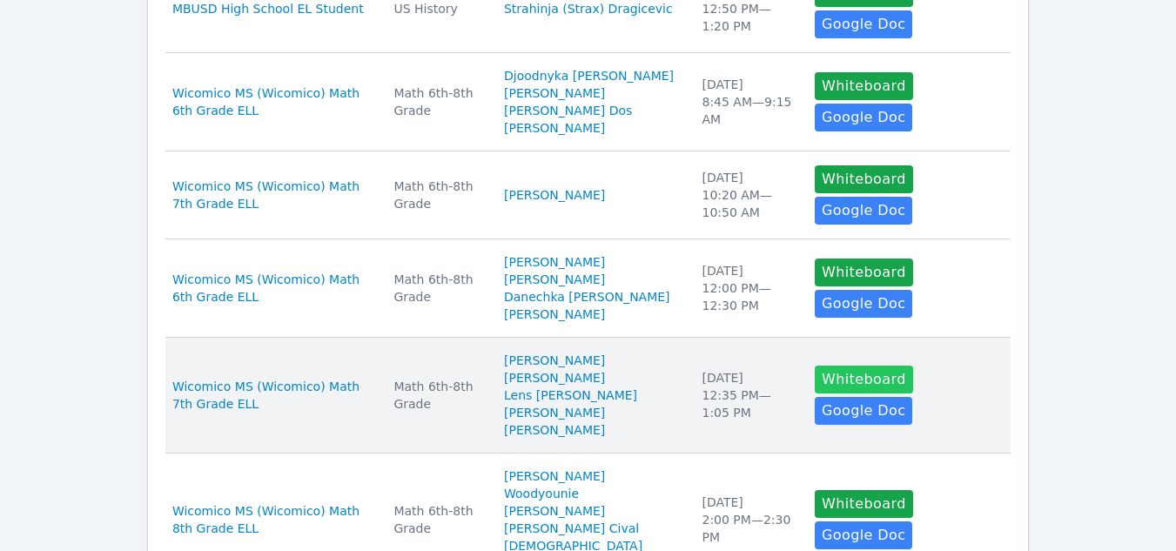
click at [815, 394] on button "Whiteboard" at bounding box center [864, 380] width 98 height 28
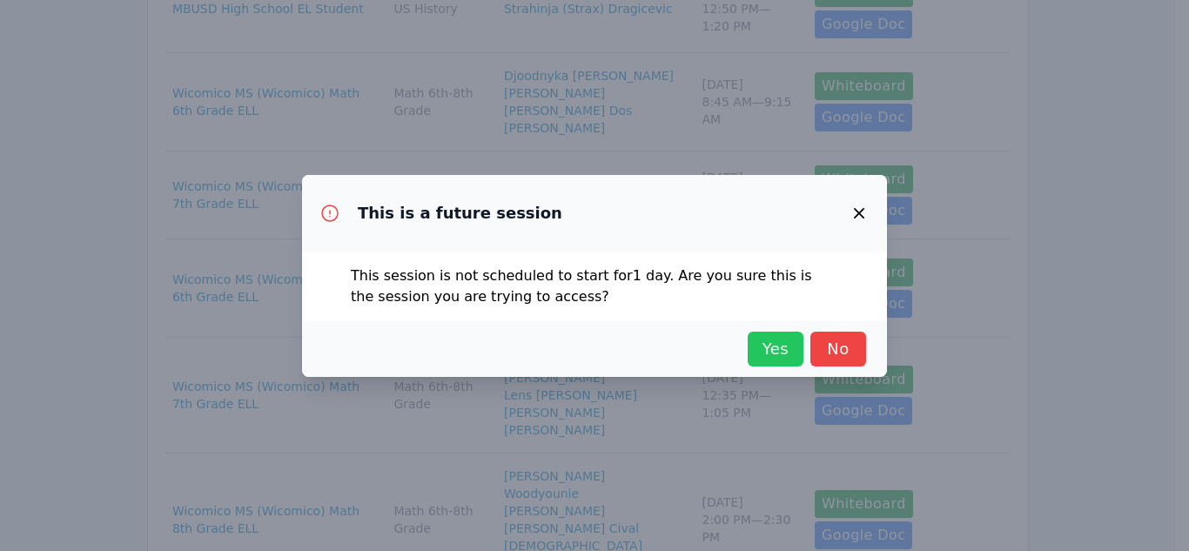
click at [772, 355] on span "Yes" at bounding box center [776, 349] width 38 height 24
